Goal: Navigation & Orientation: Find specific page/section

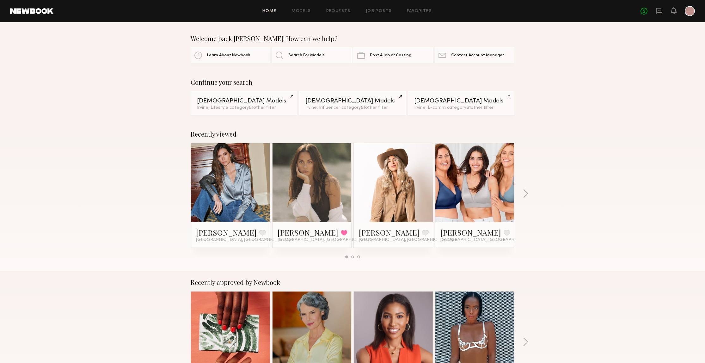
click at [290, 169] on div at bounding box center [311, 182] width 79 height 79
click at [305, 169] on link at bounding box center [312, 182] width 39 height 79
